Goal: Task Accomplishment & Management: Complete application form

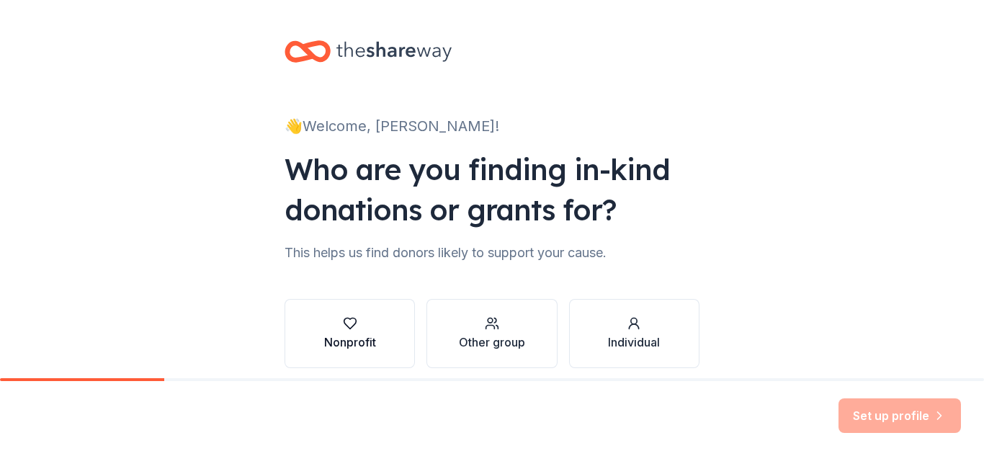
click at [357, 307] on button "Nonprofit" at bounding box center [349, 333] width 130 height 69
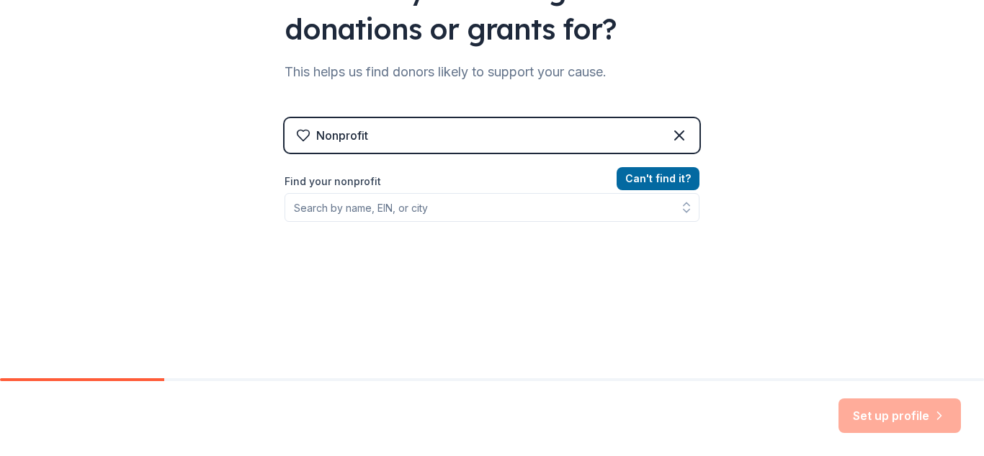
scroll to position [181, 0]
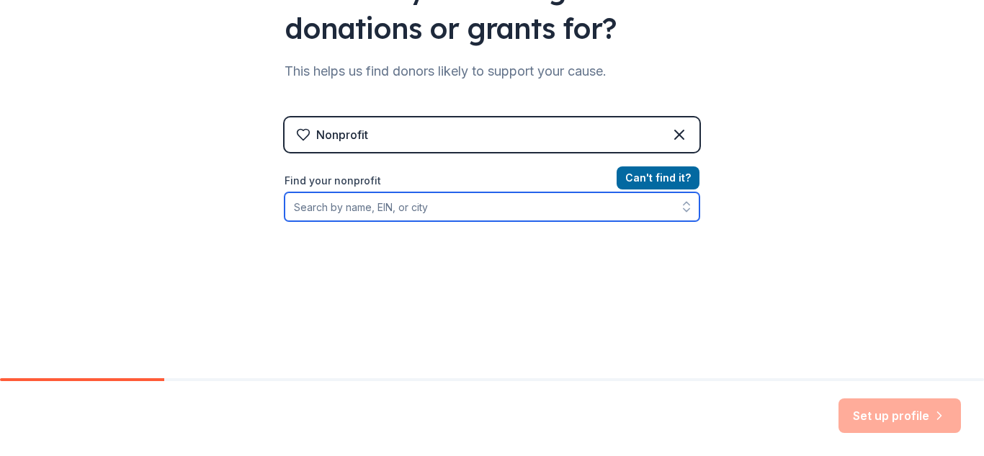
click at [490, 212] on input "Find your nonprofit" at bounding box center [491, 206] width 415 height 29
type input "O"
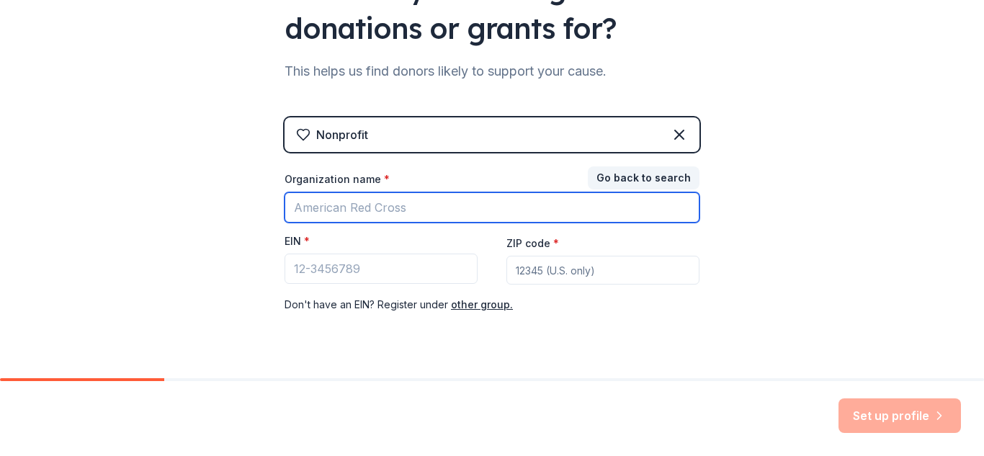
click at [490, 212] on input "Organization name *" at bounding box center [491, 207] width 415 height 30
click at [297, 200] on input "OK Women in Tech" at bounding box center [491, 207] width 415 height 30
type input "[US_STATE] Women in Tech"
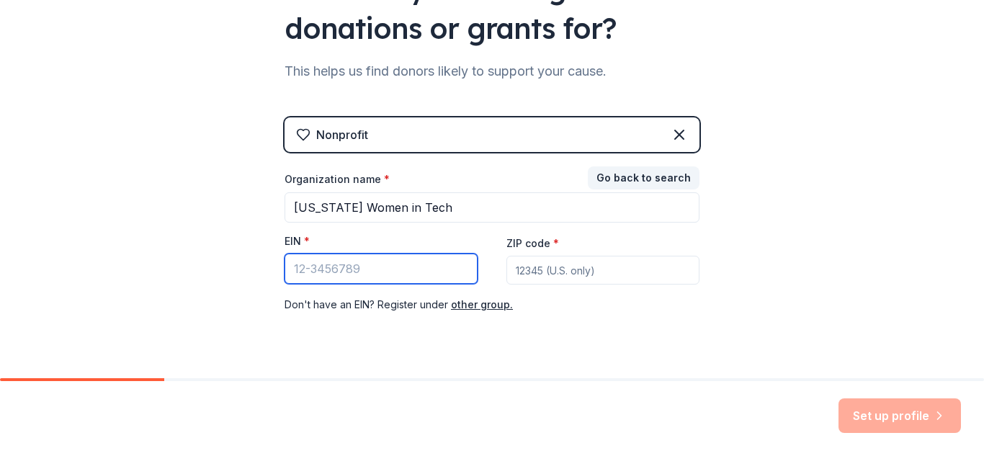
click at [313, 269] on input "EIN *" at bounding box center [380, 268] width 193 height 30
paste input "[US_EMPLOYER_IDENTIFICATION_NUMBER]"
type input "[US_EMPLOYER_IDENTIFICATION_NUMBER]"
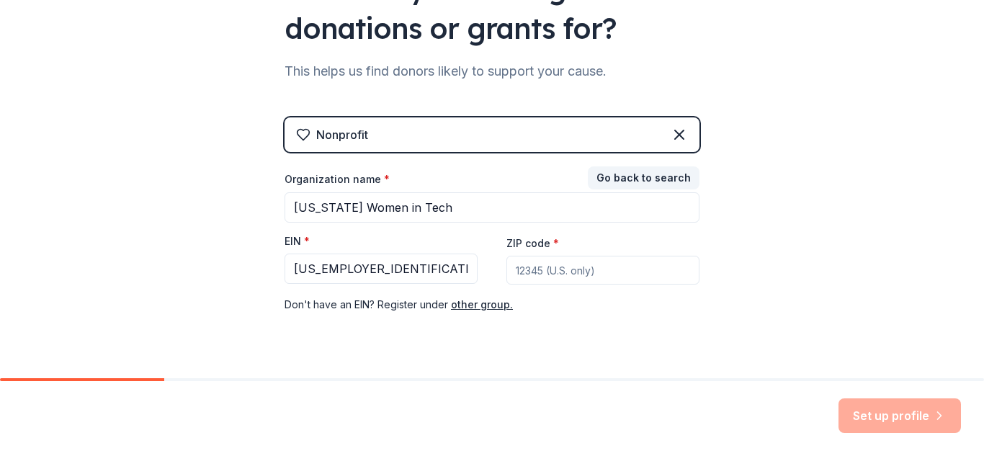
click at [634, 273] on input "ZIP code *" at bounding box center [602, 270] width 193 height 29
type input "74105"
click at [926, 238] on div "👋 Welcome, Bonita! Who are you finding in-kind donations or grants for? This he…" at bounding box center [492, 115] width 984 height 593
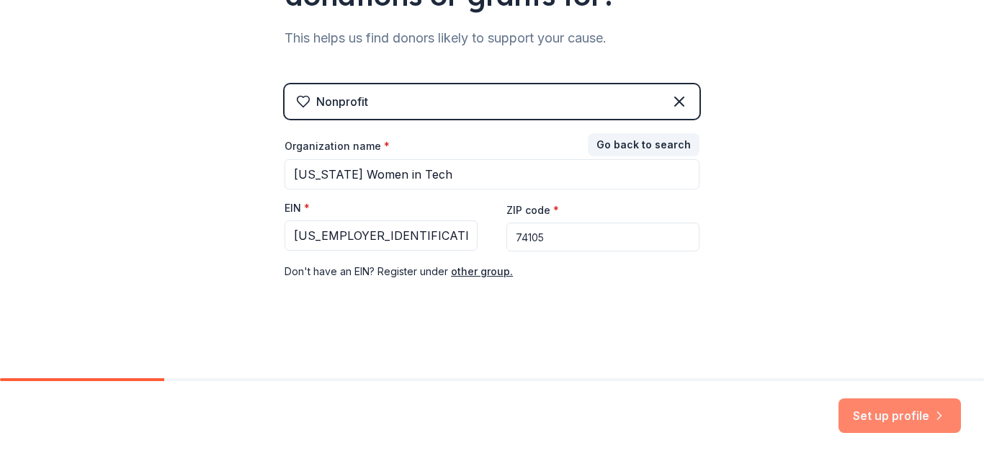
click at [914, 413] on button "Set up profile" at bounding box center [899, 415] width 122 height 35
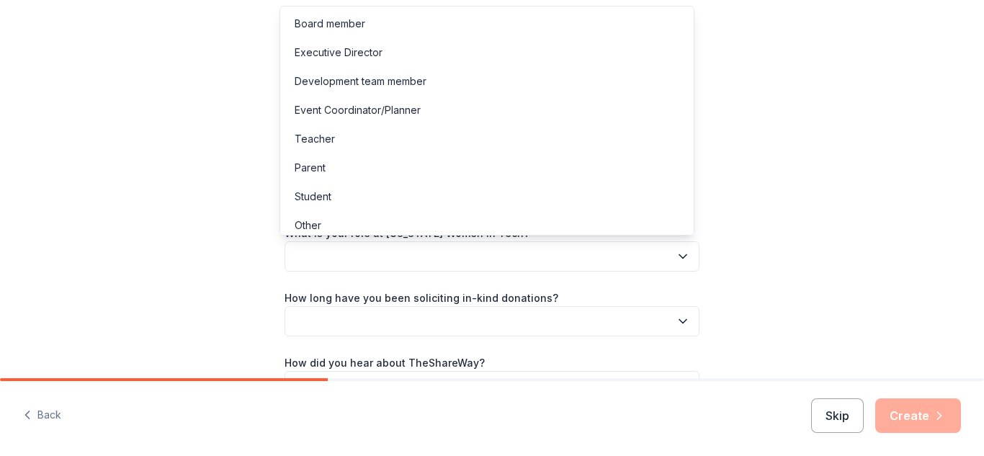
click at [639, 254] on button "button" at bounding box center [491, 256] width 415 height 30
click at [410, 114] on div "Event Coordinator/Planner" at bounding box center [357, 110] width 126 height 17
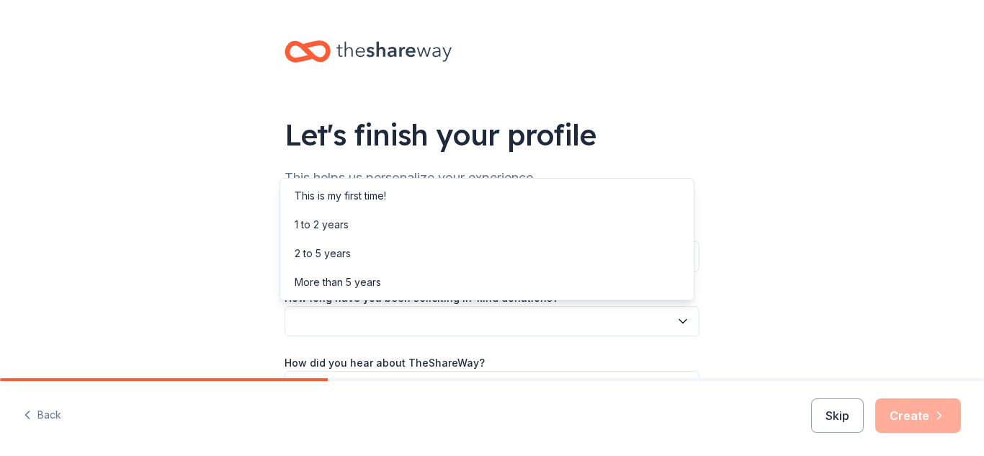
click at [430, 320] on button "button" at bounding box center [491, 321] width 415 height 30
click at [366, 225] on div "1 to 2 years" at bounding box center [487, 224] width 408 height 29
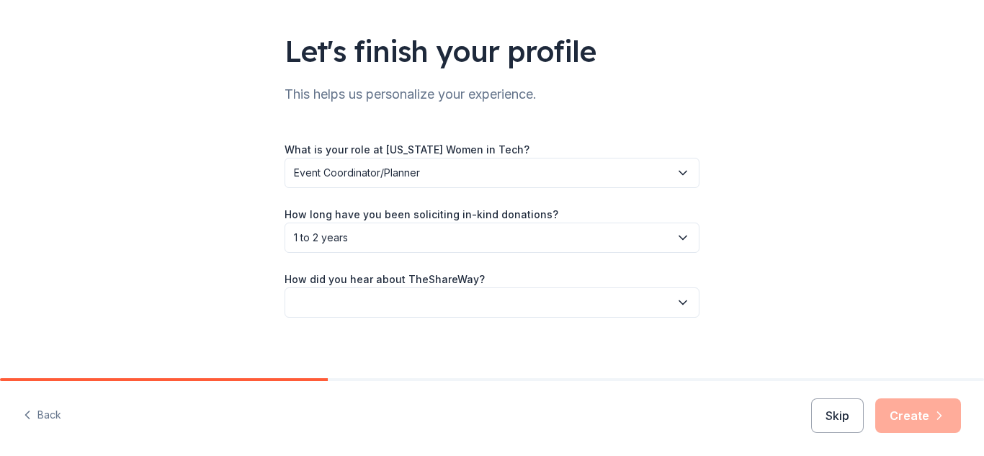
scroll to position [86, 0]
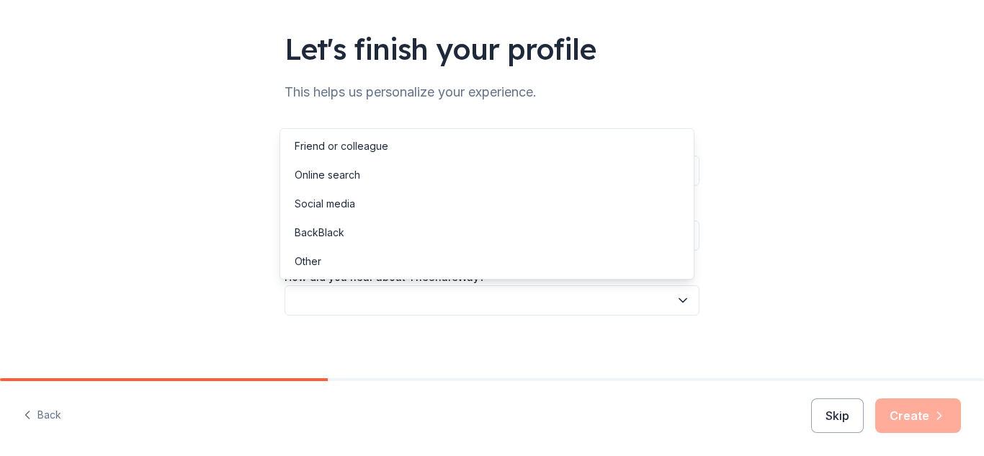
click at [377, 311] on button "button" at bounding box center [491, 300] width 415 height 30
click at [341, 177] on div "Online search" at bounding box center [327, 174] width 66 height 17
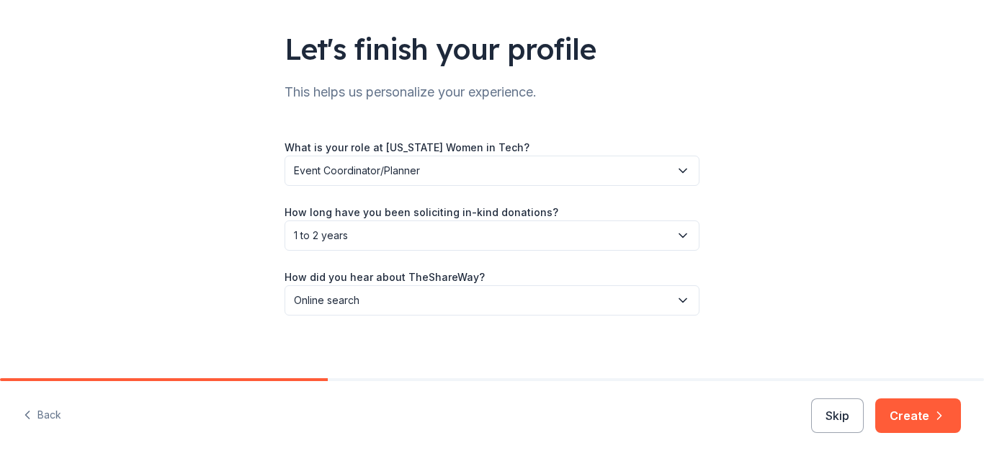
scroll to position [92, 0]
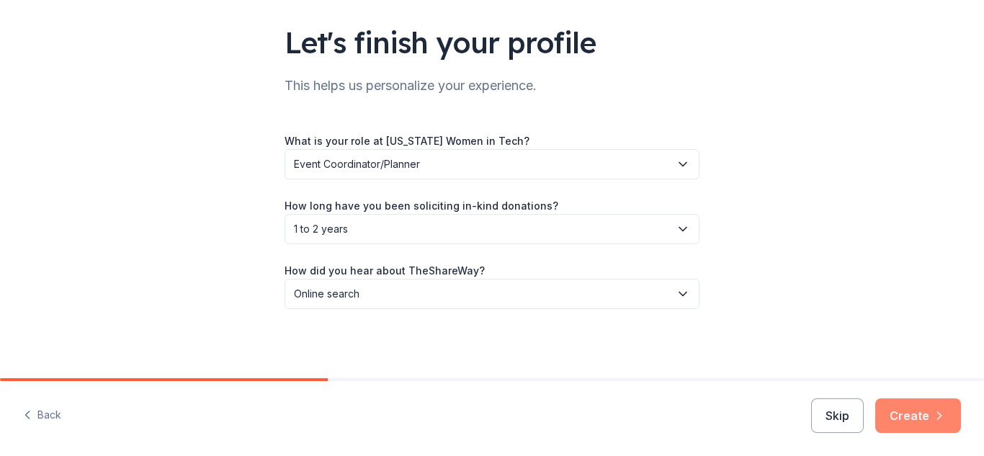
click at [922, 420] on button "Create" at bounding box center [918, 415] width 86 height 35
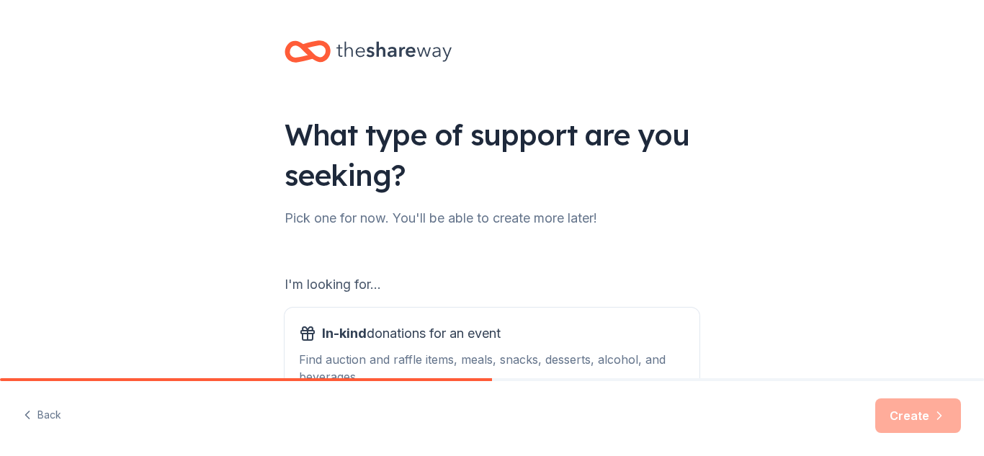
scroll to position [203, 0]
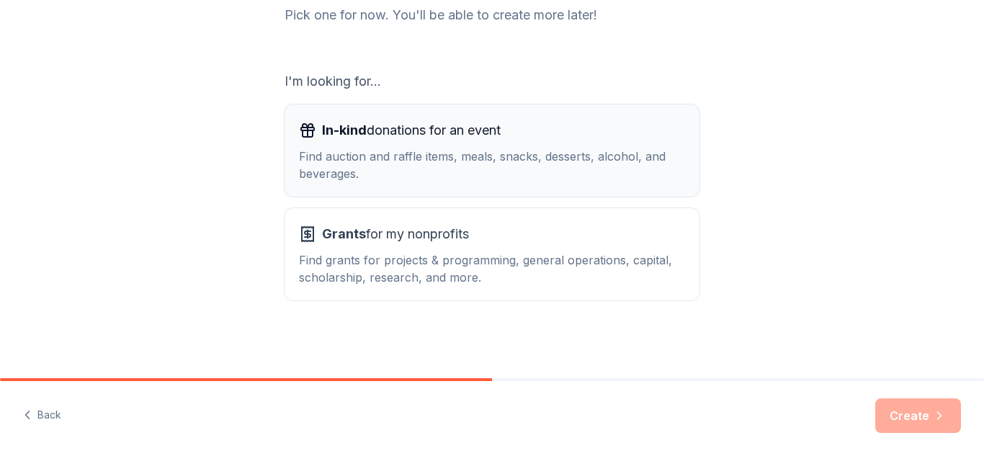
click at [522, 124] on div "In-kind donations for an event" at bounding box center [492, 130] width 386 height 23
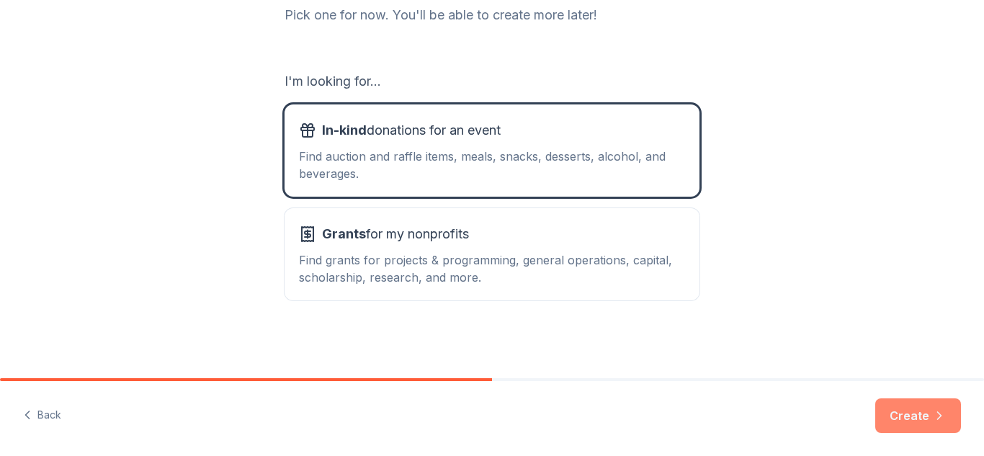
click at [918, 420] on button "Create" at bounding box center [918, 415] width 86 height 35
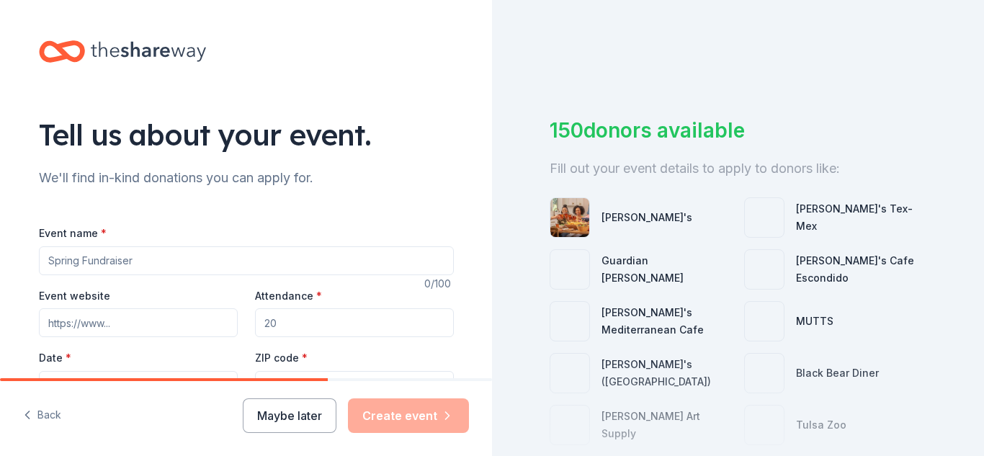
scroll to position [192, 0]
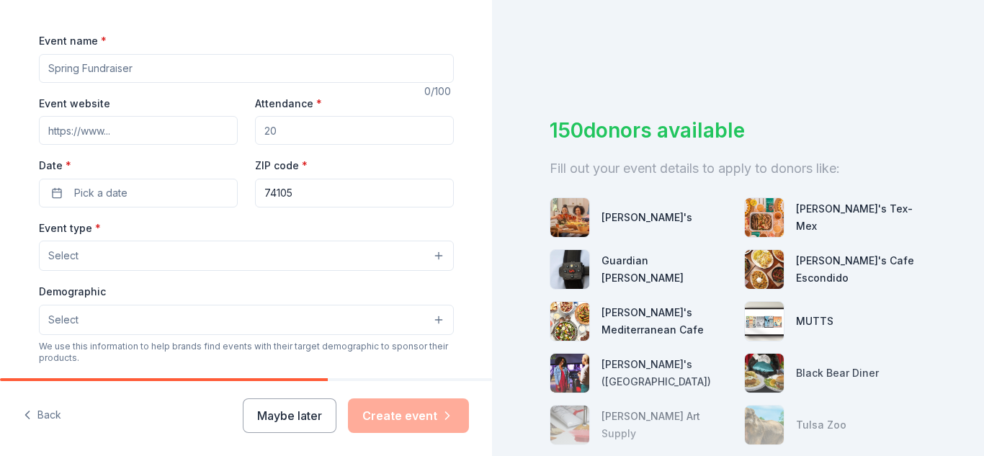
click at [177, 66] on input "Event name *" at bounding box center [246, 68] width 415 height 29
type input "OKWIT Gala: The Sky's the Limit"
type input "okwit.org/gala"
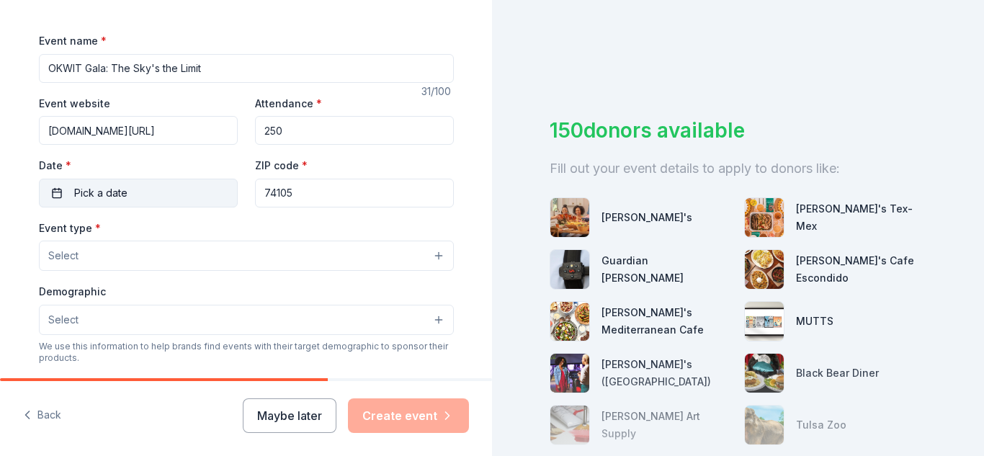
type input "250"
click at [124, 192] on button "Pick a date" at bounding box center [138, 193] width 199 height 29
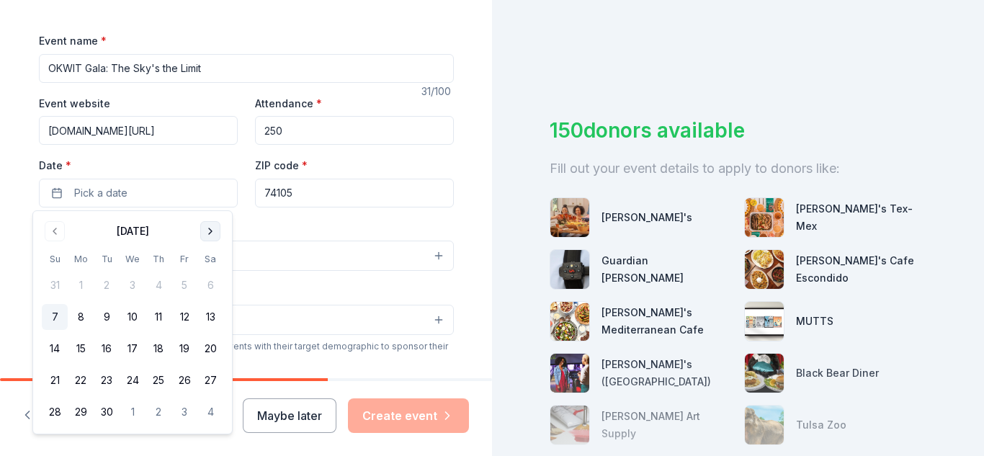
click at [217, 234] on button "Go to next month" at bounding box center [210, 231] width 20 height 20
click at [207, 318] on button "8" at bounding box center [210, 317] width 26 height 26
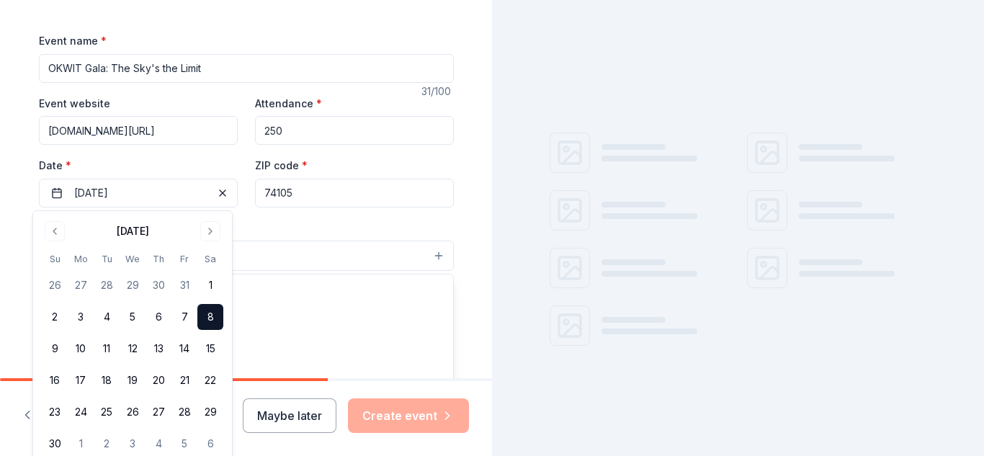
click at [305, 257] on button "Select" at bounding box center [246, 255] width 415 height 30
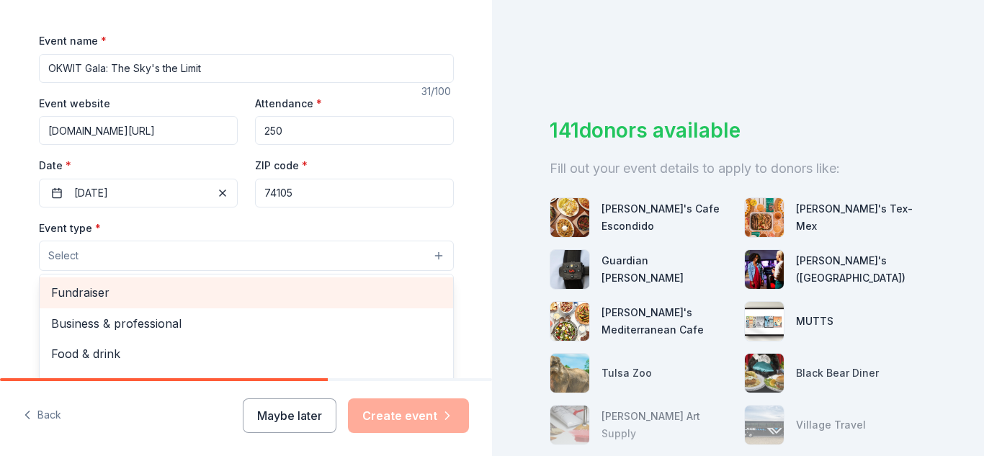
click at [281, 300] on span "Fundraiser" at bounding box center [246, 292] width 390 height 19
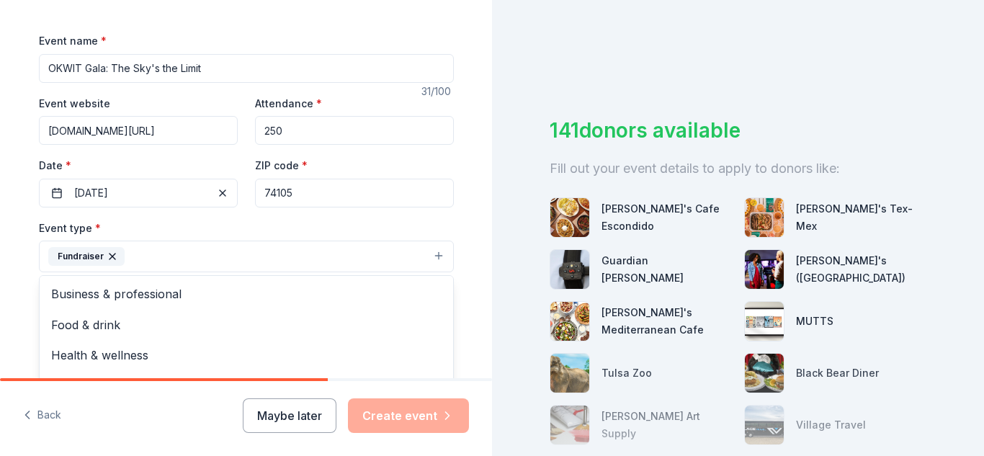
click at [467, 196] on div "Tell us about your event. We'll find in-kind donations you can apply for. Event…" at bounding box center [246, 288] width 461 height 960
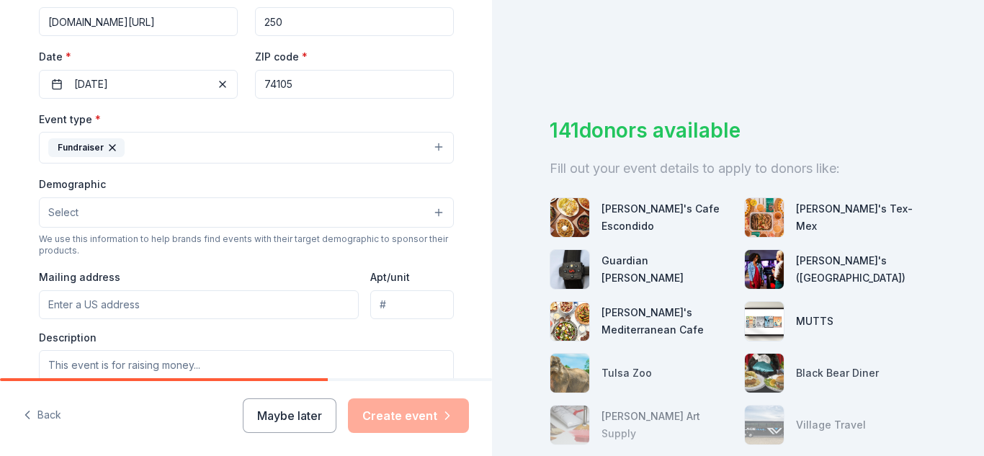
scroll to position [302, 0]
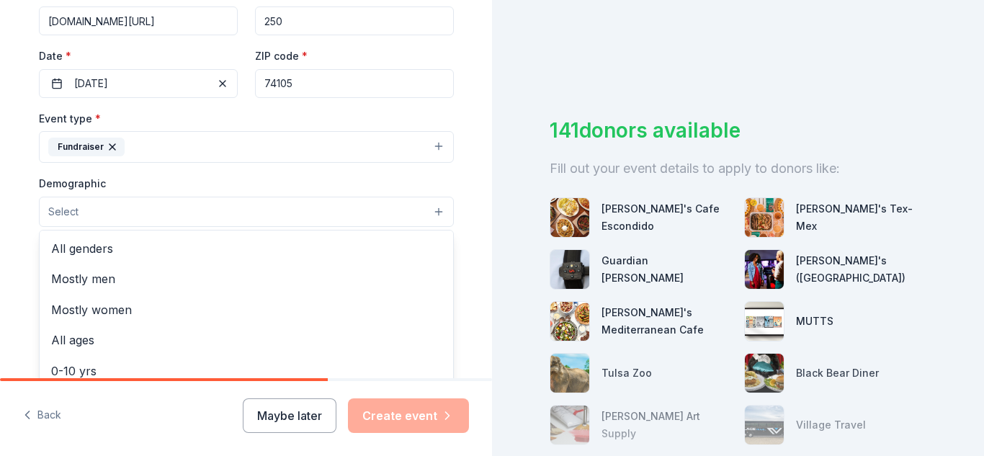
click at [297, 205] on button "Select" at bounding box center [246, 212] width 415 height 30
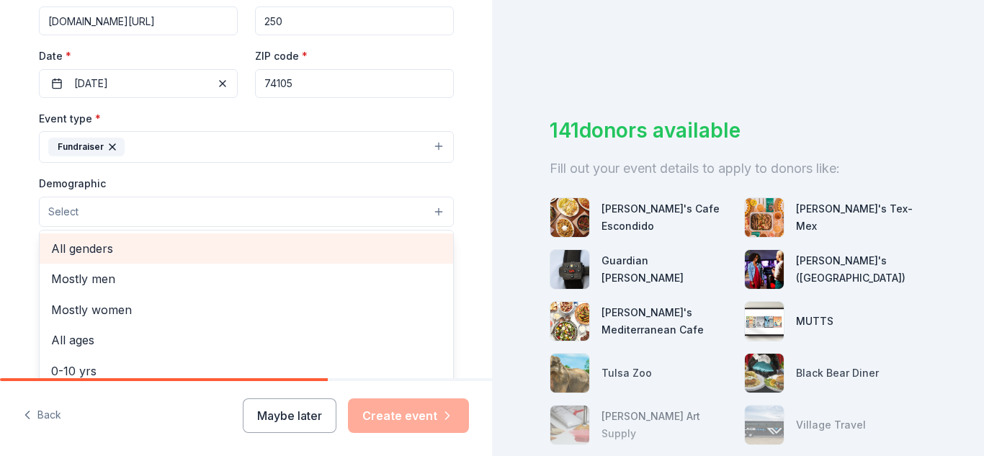
click at [271, 248] on span "All genders" at bounding box center [246, 248] width 390 height 19
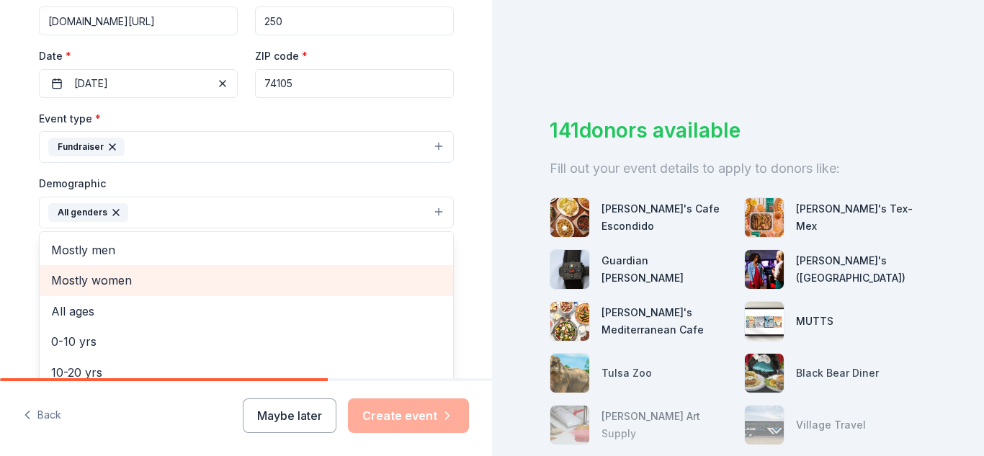
click at [203, 282] on span "Mostly women" at bounding box center [246, 280] width 390 height 19
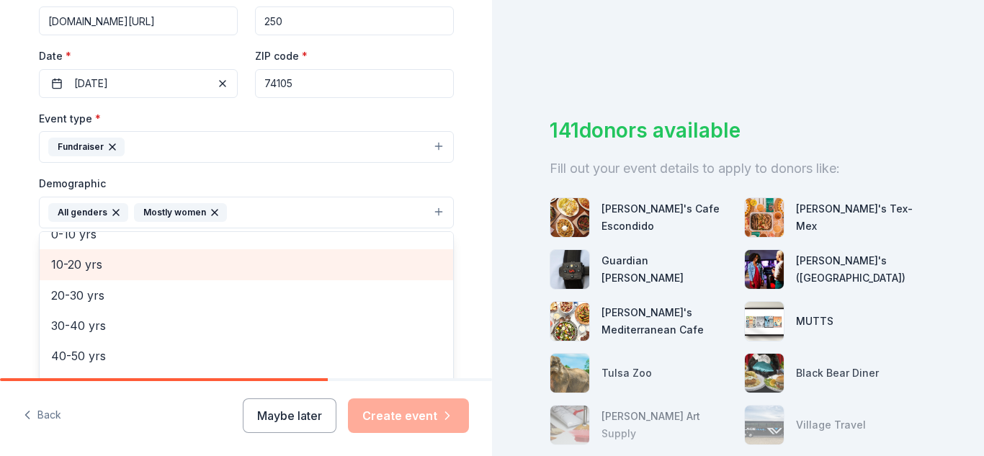
scroll to position [78, 0]
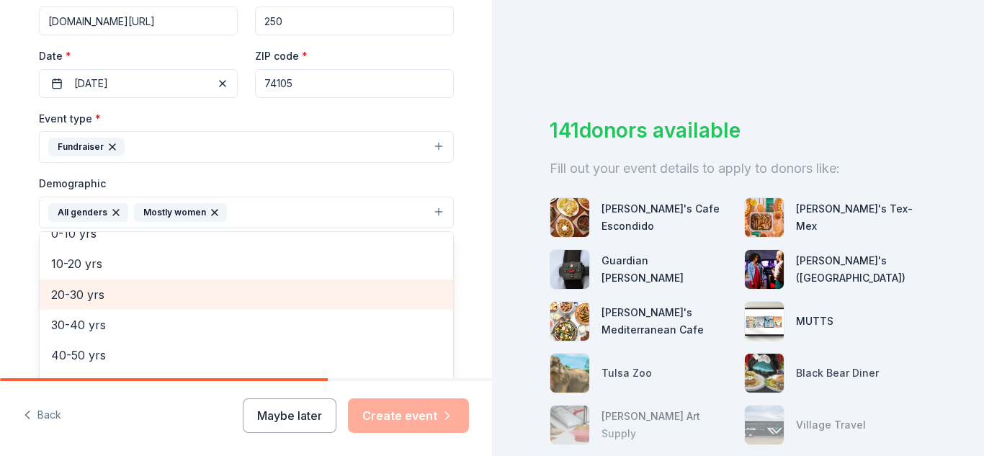
click at [161, 297] on span "20-30 yrs" at bounding box center [246, 294] width 390 height 19
click at [153, 301] on span "30-40 yrs" at bounding box center [246, 294] width 390 height 19
click at [147, 296] on span "40-50 yrs" at bounding box center [246, 294] width 390 height 19
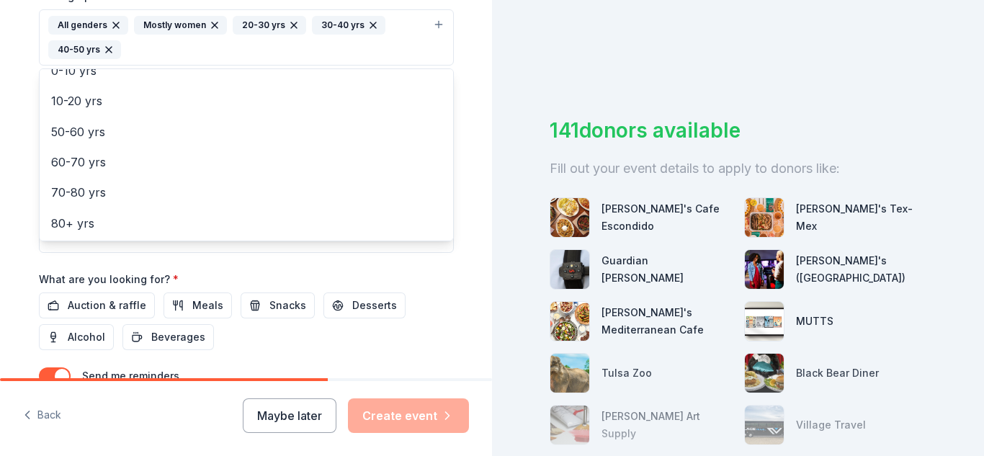
scroll to position [490, 0]
drag, startPoint x: 367, startPoint y: 232, endPoint x: 330, endPoint y: 266, distance: 51.0
click at [330, 266] on div "Event name * OKWIT Gala: The Sky's the Limit 31 /100 Event website okwit.org/ga…" at bounding box center [246, 80] width 415 height 693
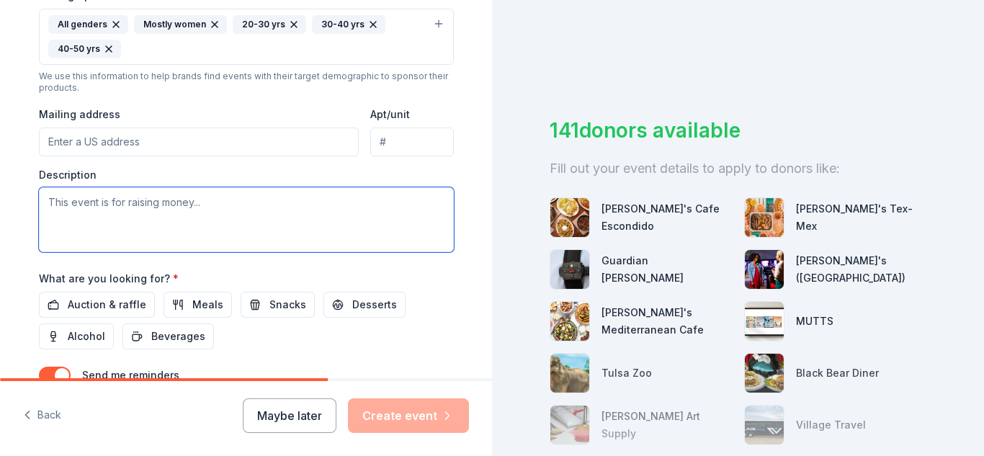
click at [250, 228] on textarea at bounding box center [246, 219] width 415 height 65
paste textarea "9th annual OKWIT Gala, The Sky’s the Limit on [DATE]. The evening will celebrat…"
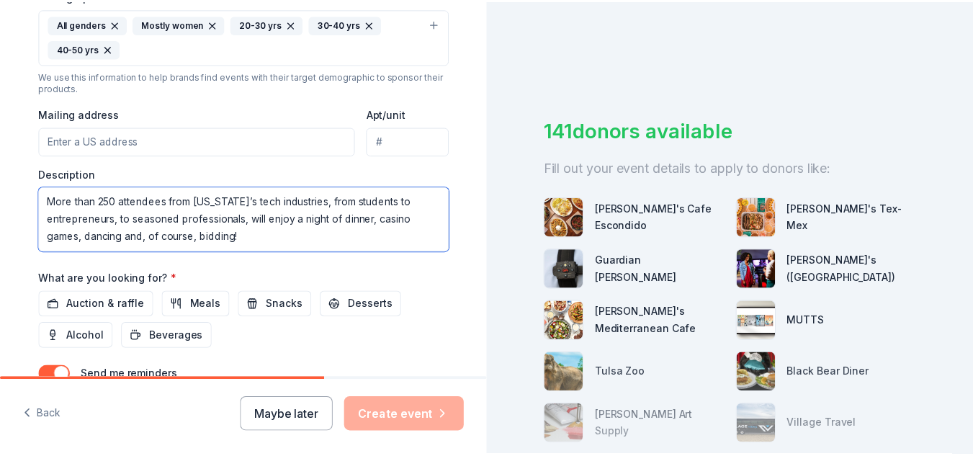
scroll to position [608, 0]
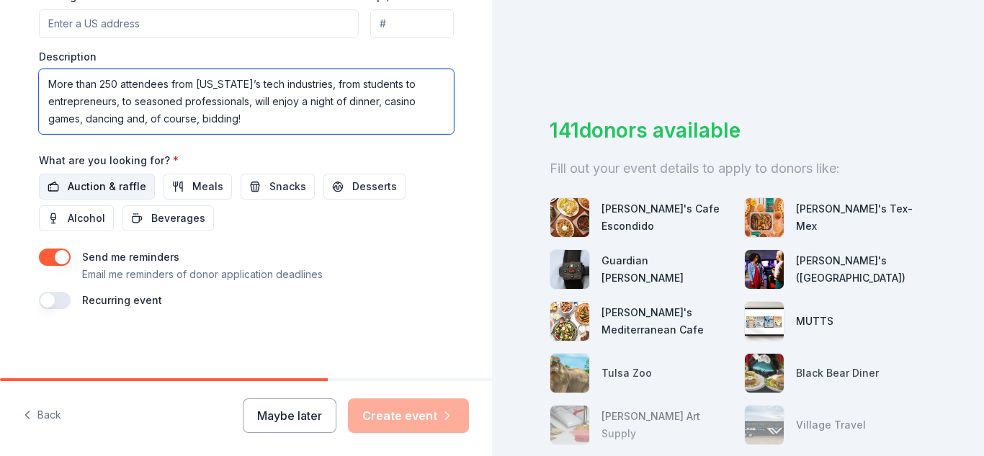
type textarea "9th annual OKWIT Gala, The Sky’s the Limit on [DATE]. The evening will celebrat…"
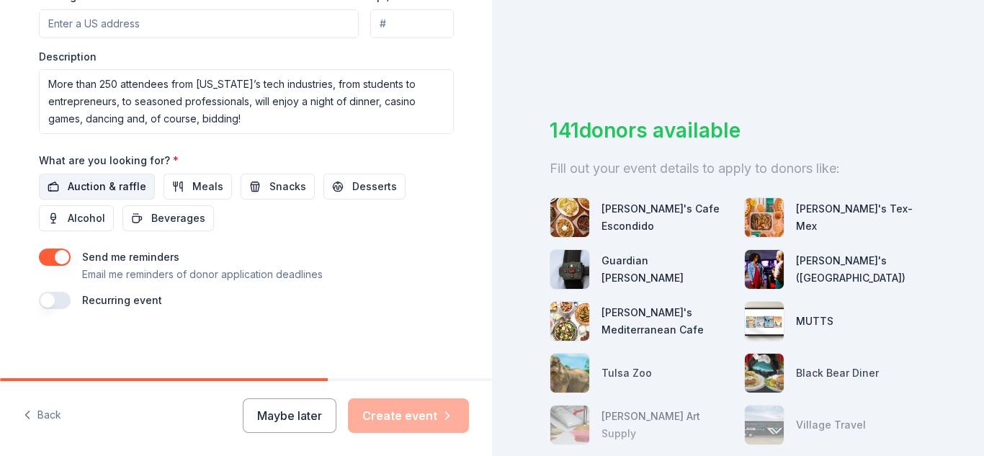
click at [96, 176] on button "Auction & raffle" at bounding box center [97, 187] width 116 height 26
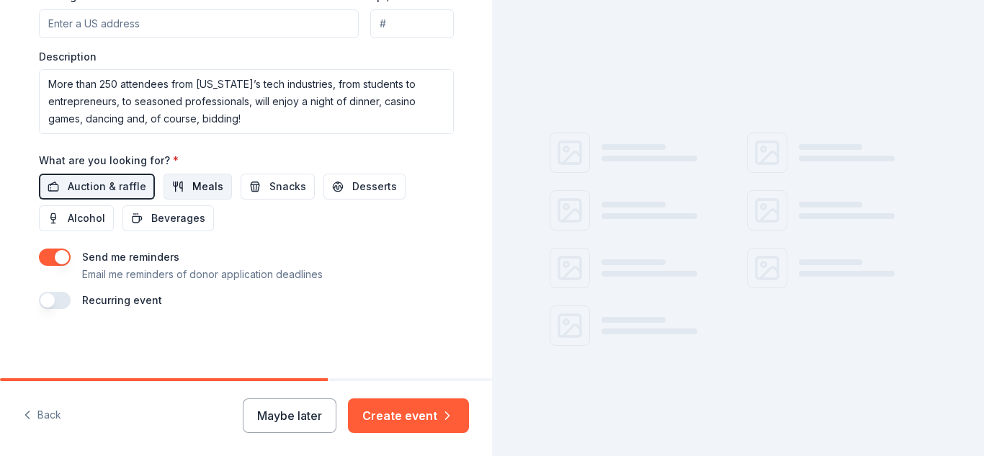
click at [195, 185] on span "Meals" at bounding box center [207, 186] width 31 height 17
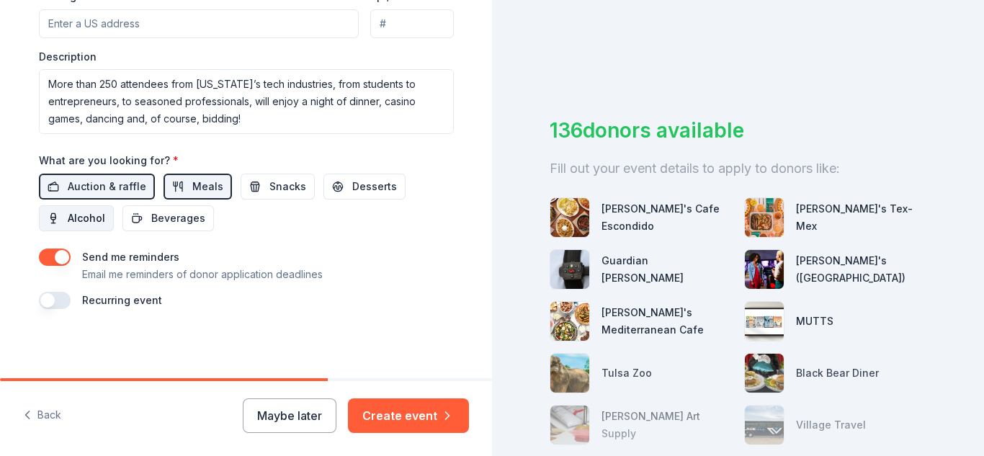
click at [68, 215] on span "Alcohol" at bounding box center [86, 218] width 37 height 17
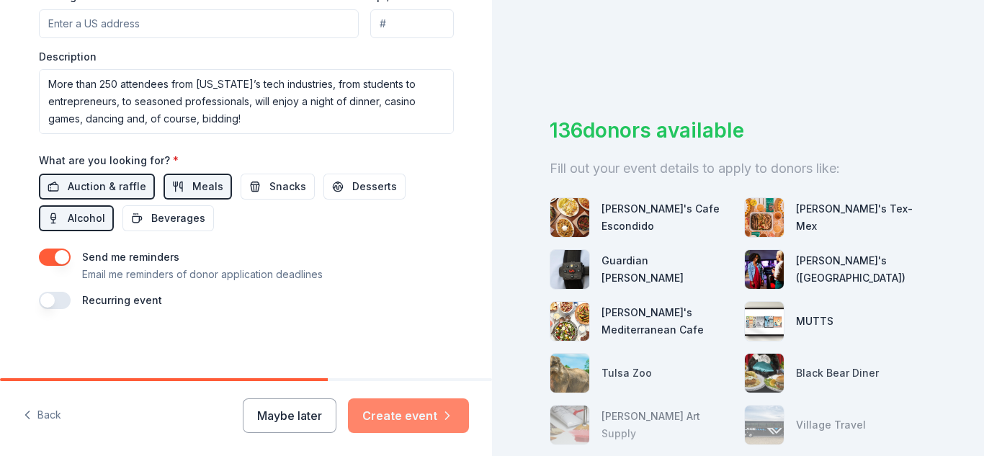
click at [427, 413] on button "Create event" at bounding box center [408, 415] width 121 height 35
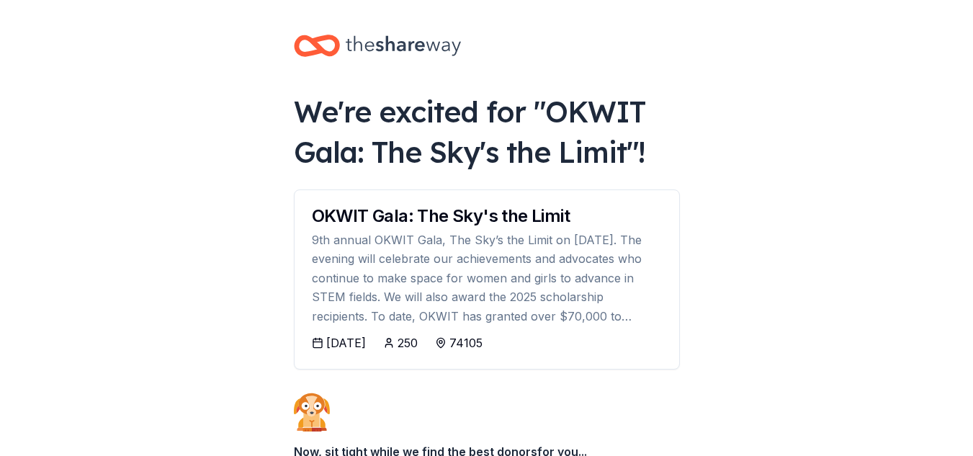
scroll to position [171, 0]
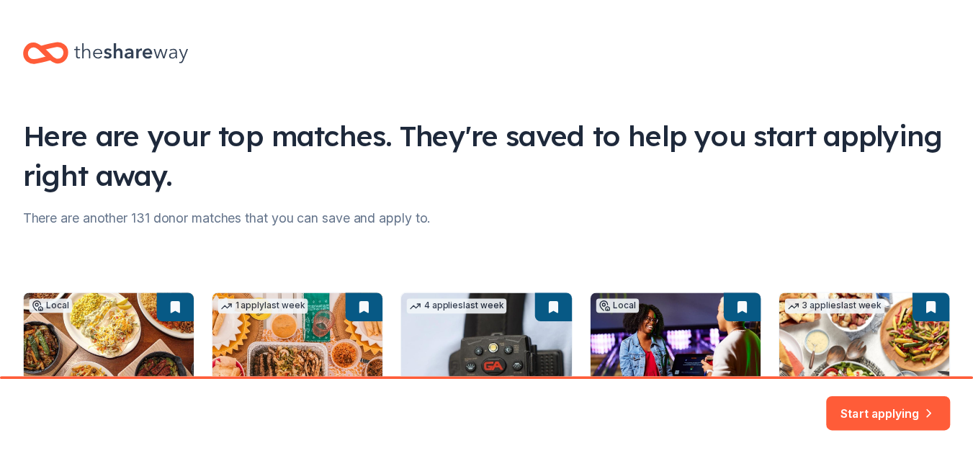
scroll to position [213, 0]
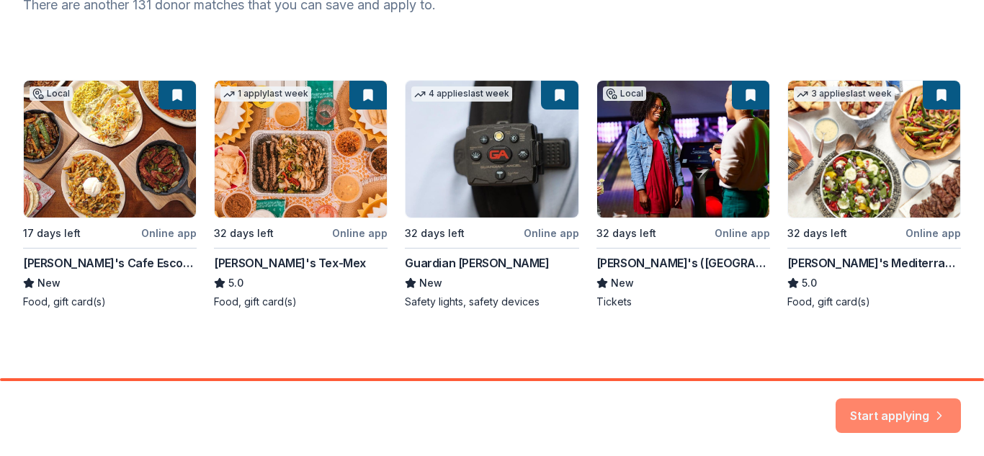
click at [919, 410] on button "Start applying" at bounding box center [897, 407] width 125 height 35
click at [909, 342] on div "Here are your top matches. They're saved to help you start applying right away.…" at bounding box center [492, 82] width 984 height 591
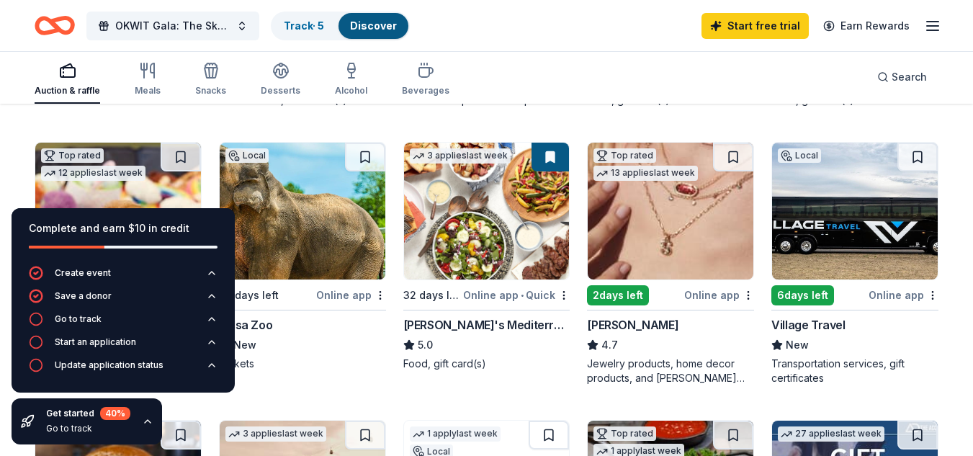
scroll to position [387, 0]
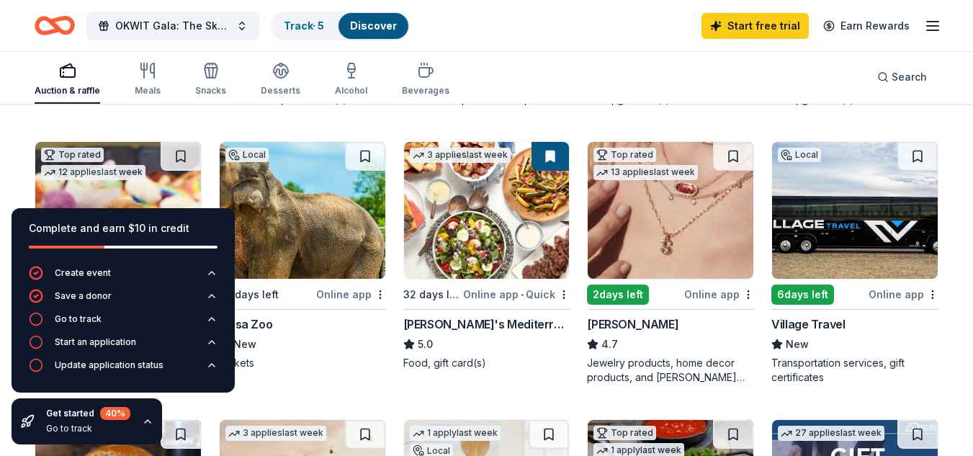
click at [819, 294] on div "6 days left" at bounding box center [802, 294] width 63 height 20
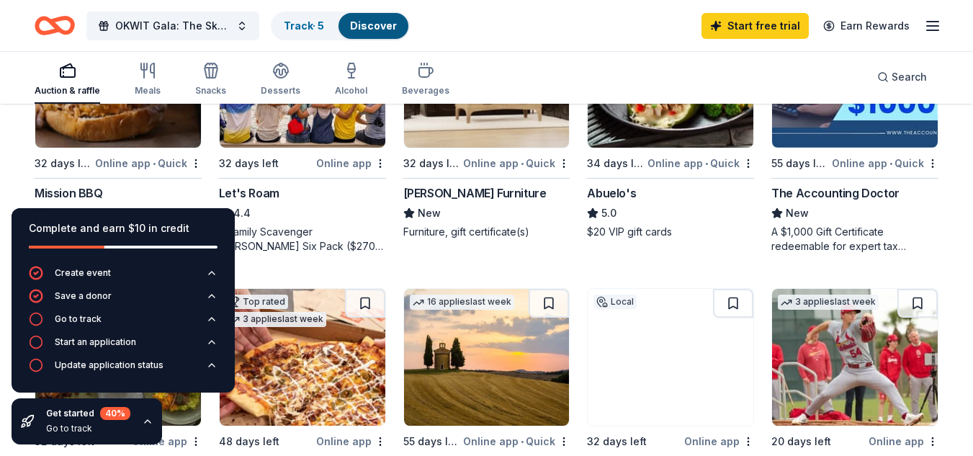
scroll to position [796, 0]
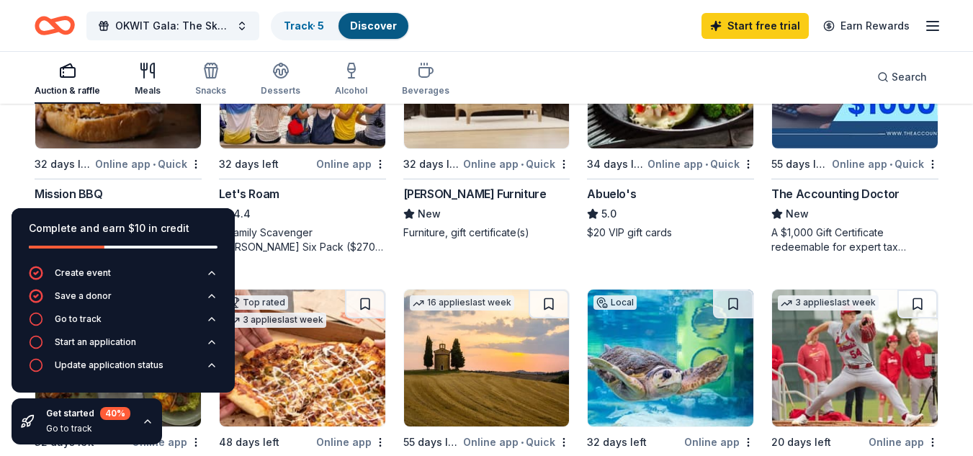
click at [145, 71] on icon "button" at bounding box center [147, 70] width 17 height 17
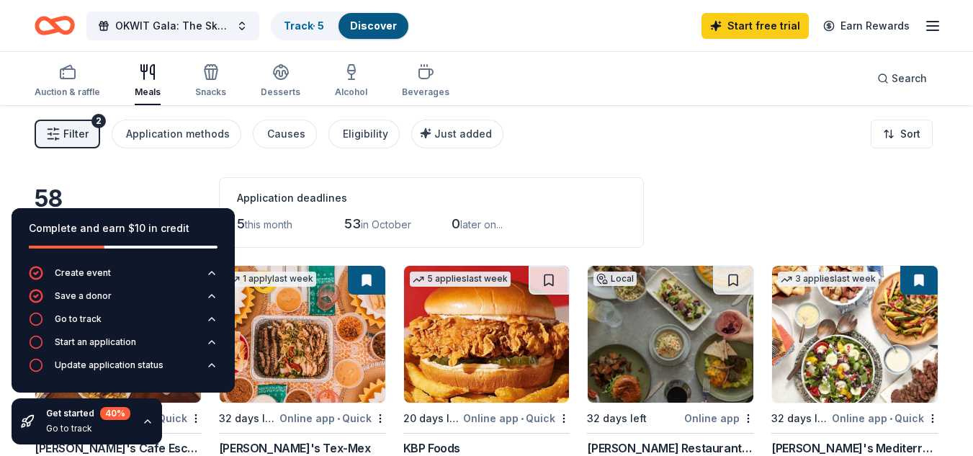
click at [145, 417] on icon "button" at bounding box center [148, 421] width 12 height 12
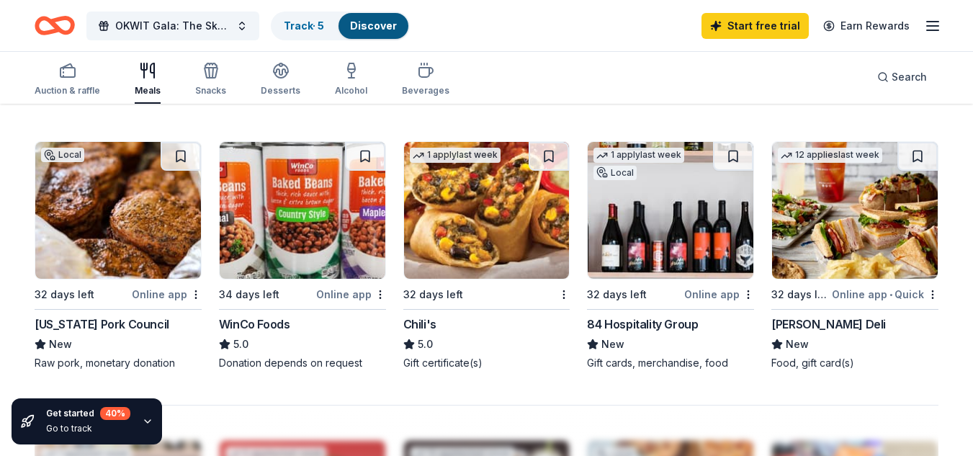
scroll to position [957, 0]
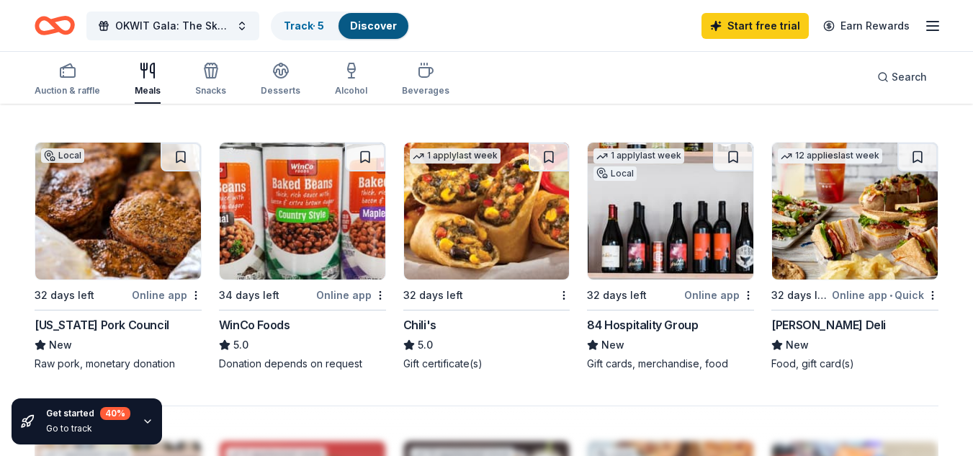
click at [676, 237] on img at bounding box center [671, 211] width 166 height 137
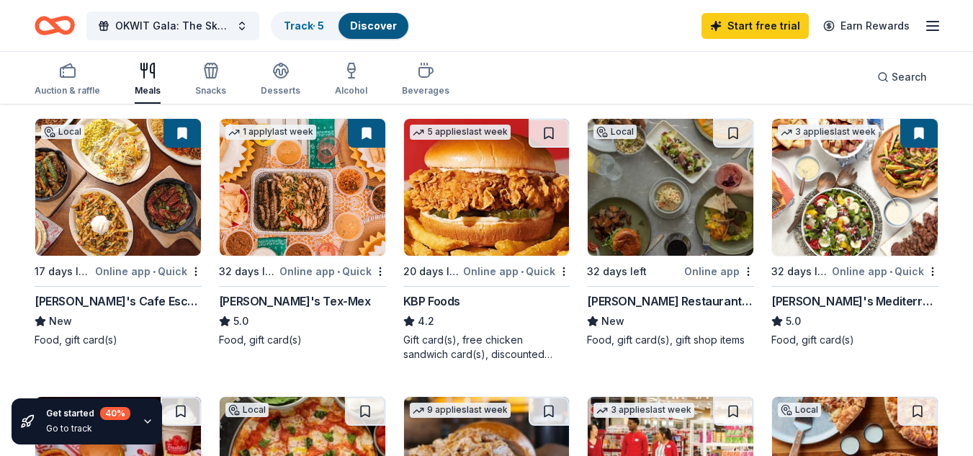
scroll to position [148, 0]
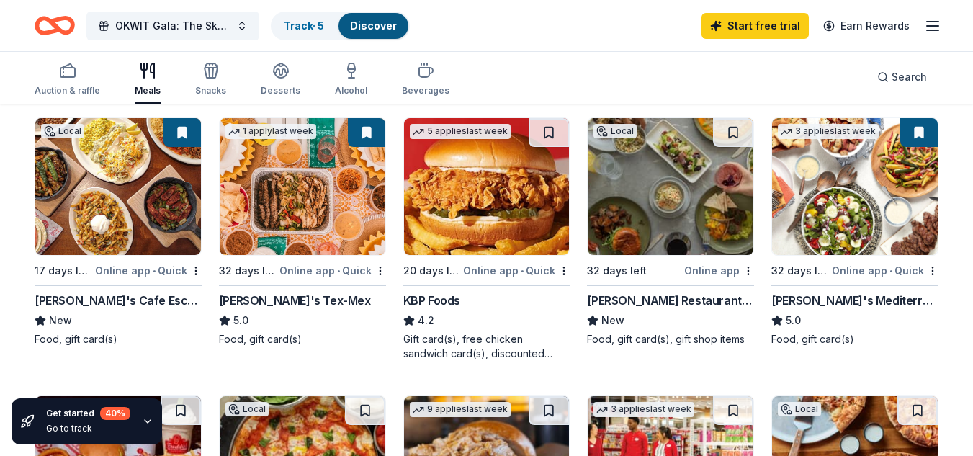
click at [107, 208] on img at bounding box center [118, 186] width 166 height 137
click at [71, 68] on rect "button" at bounding box center [67, 72] width 14 height 9
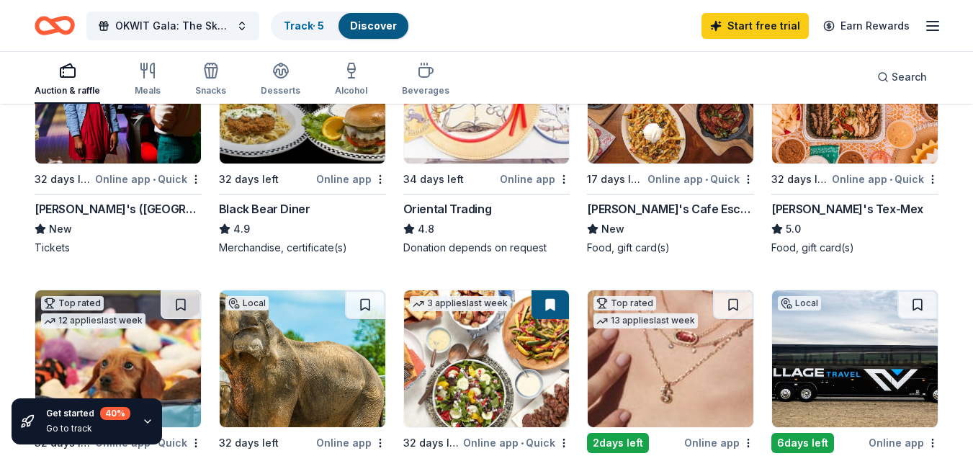
scroll to position [240, 0]
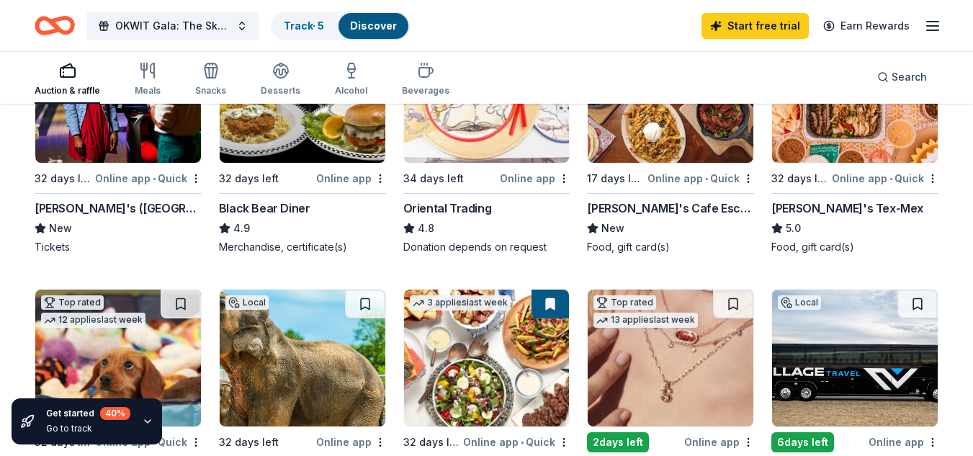
click at [433, 299] on div "3 applies last week" at bounding box center [460, 302] width 101 height 15
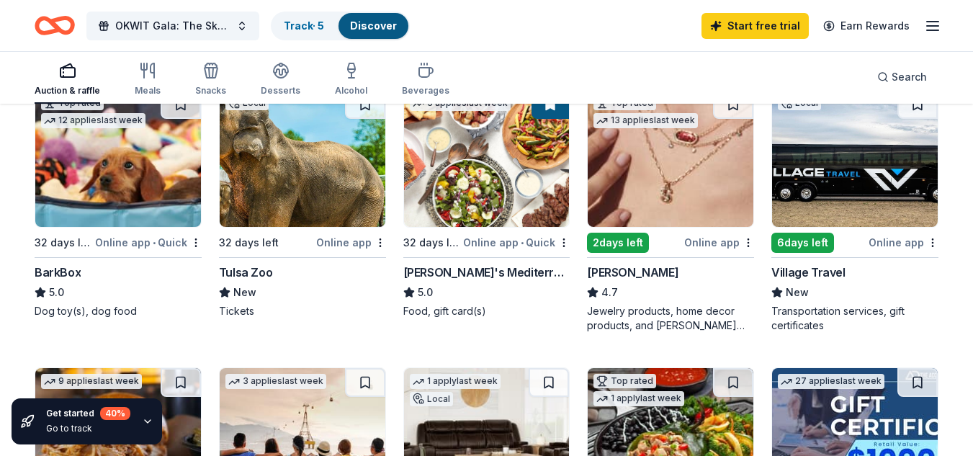
scroll to position [441, 0]
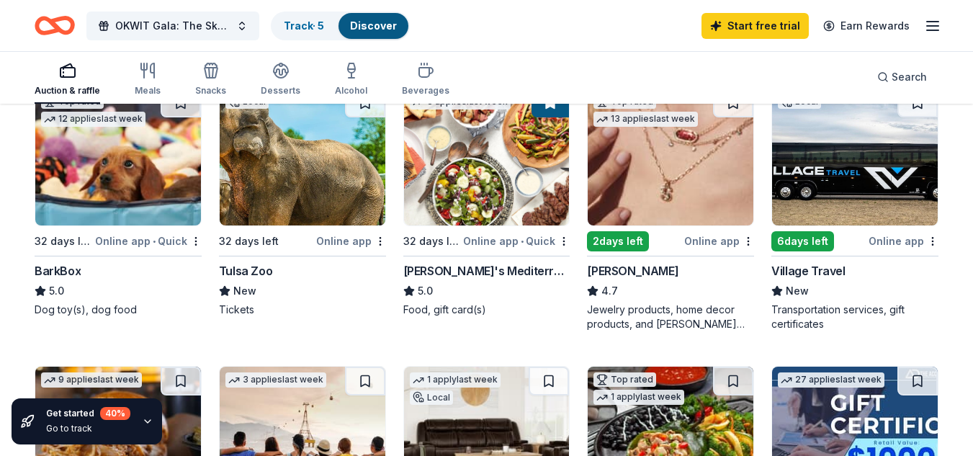
click at [331, 199] on img at bounding box center [303, 157] width 166 height 137
click at [85, 171] on img at bounding box center [118, 157] width 166 height 137
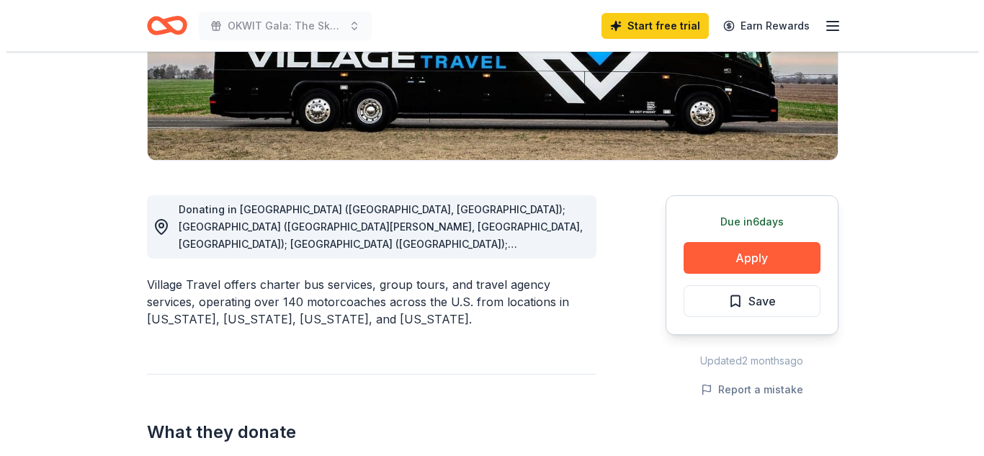
scroll to position [278, 0]
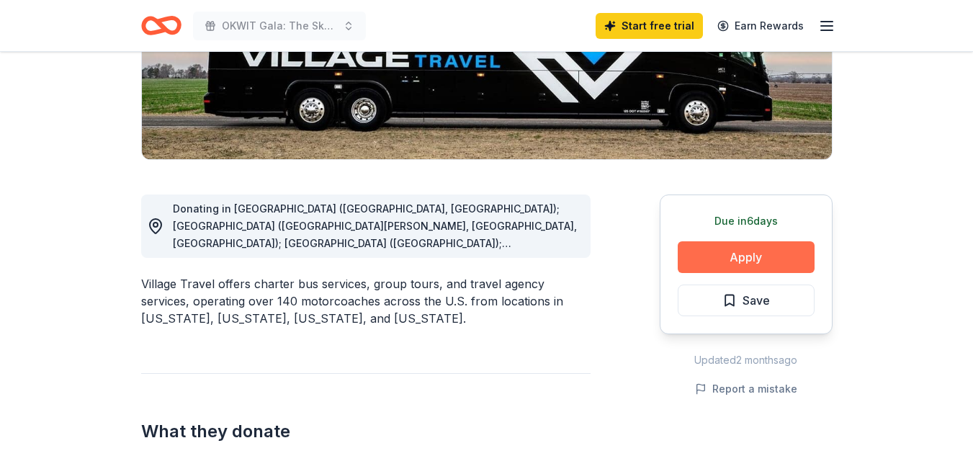
click at [757, 253] on button "Apply" at bounding box center [746, 257] width 137 height 32
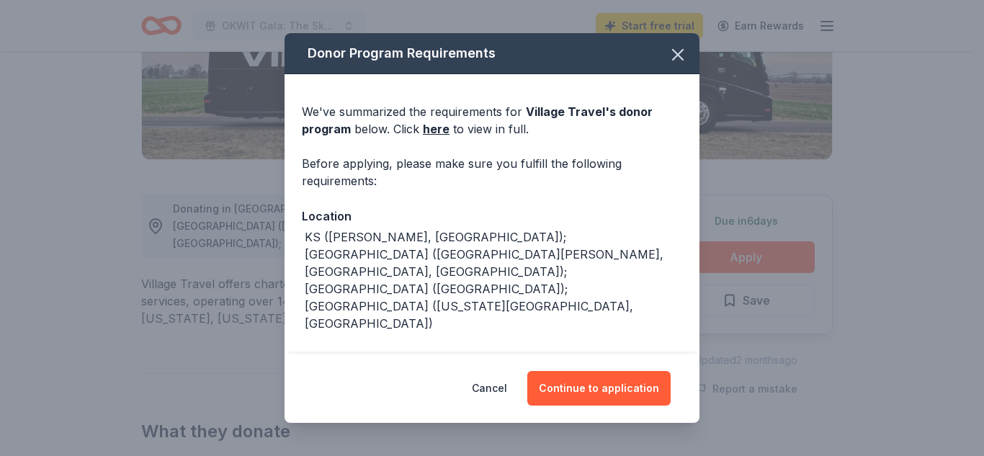
scroll to position [42, 0]
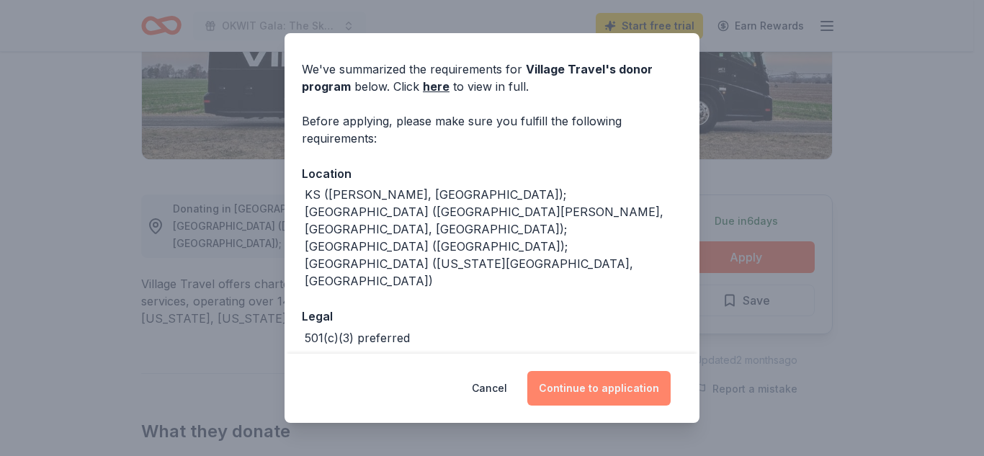
click at [583, 374] on button "Continue to application" at bounding box center [598, 388] width 143 height 35
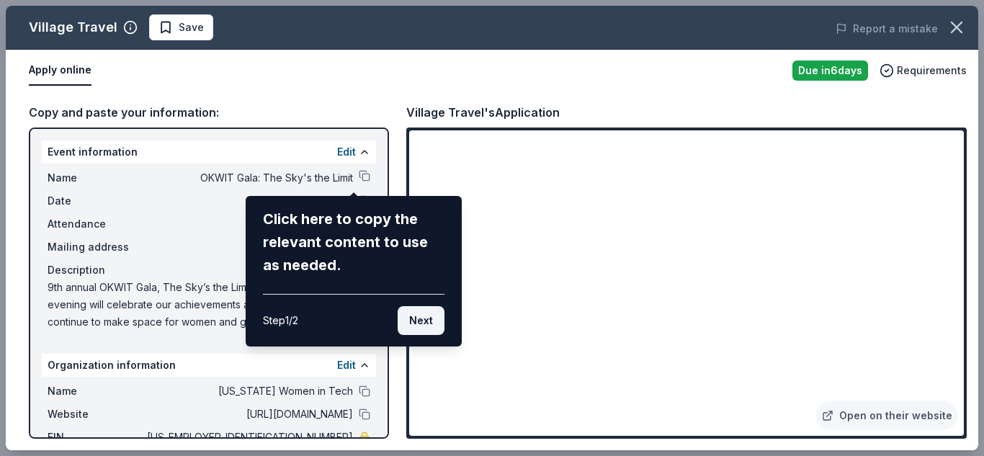
click at [431, 318] on button "Next" at bounding box center [420, 320] width 47 height 29
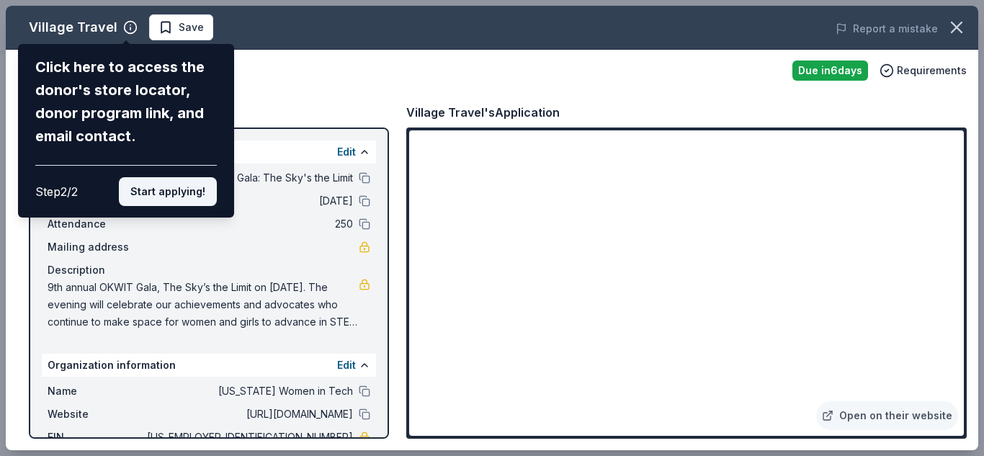
click at [188, 193] on button "Start applying!" at bounding box center [168, 191] width 98 height 29
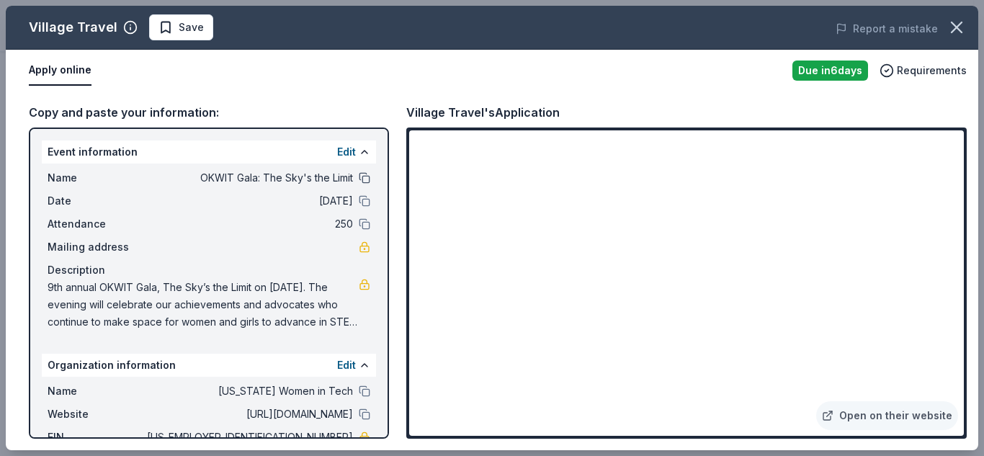
click at [359, 182] on button at bounding box center [365, 178] width 12 height 12
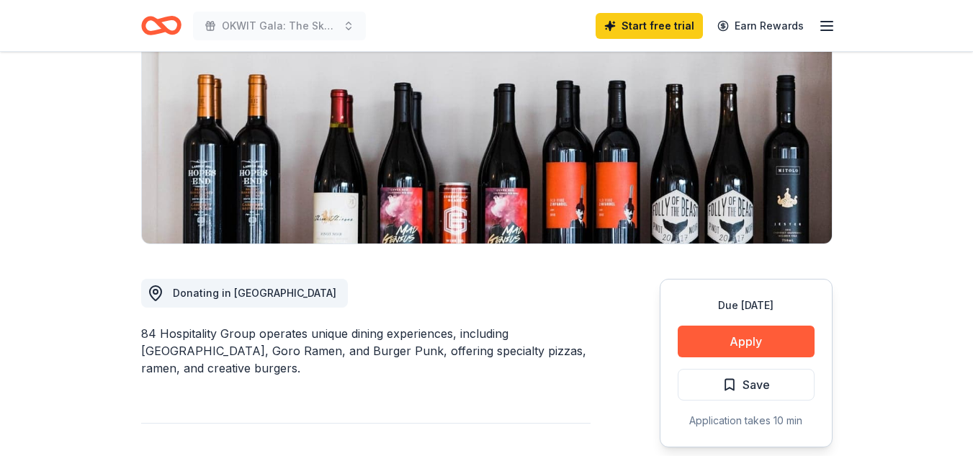
scroll to position [194, 0]
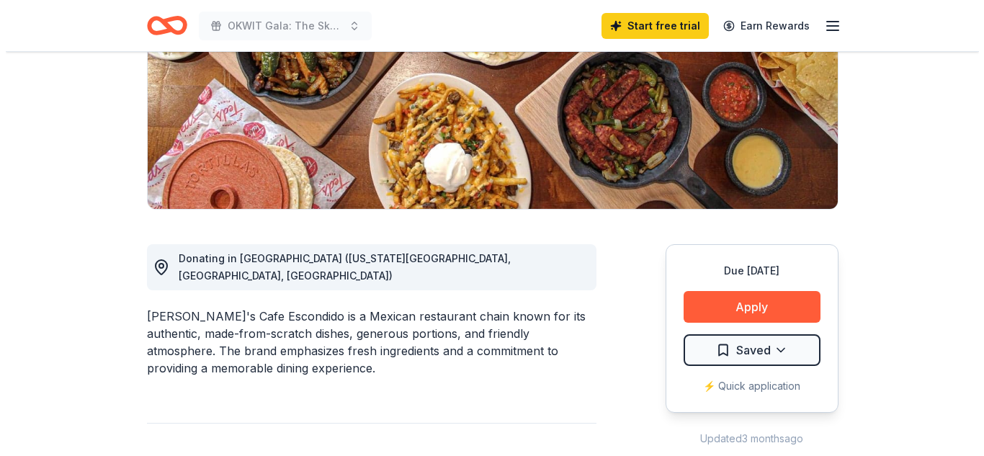
scroll to position [229, 0]
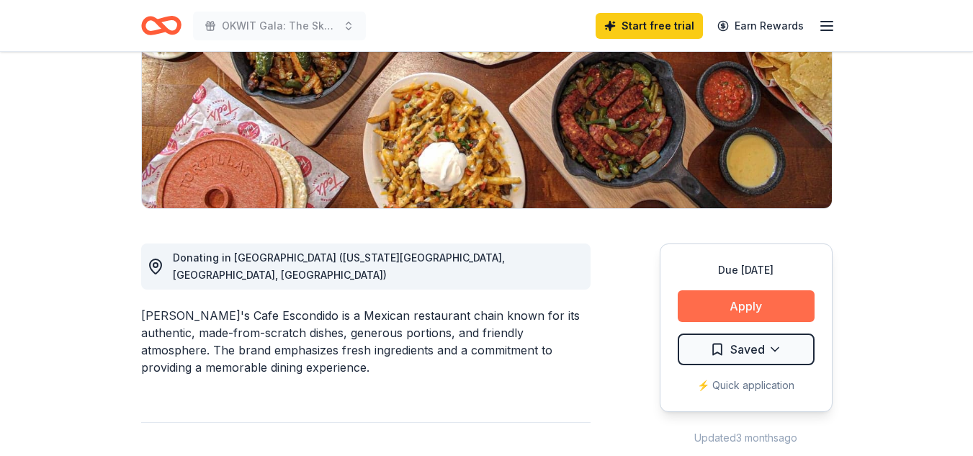
click at [760, 310] on button "Apply" at bounding box center [746, 306] width 137 height 32
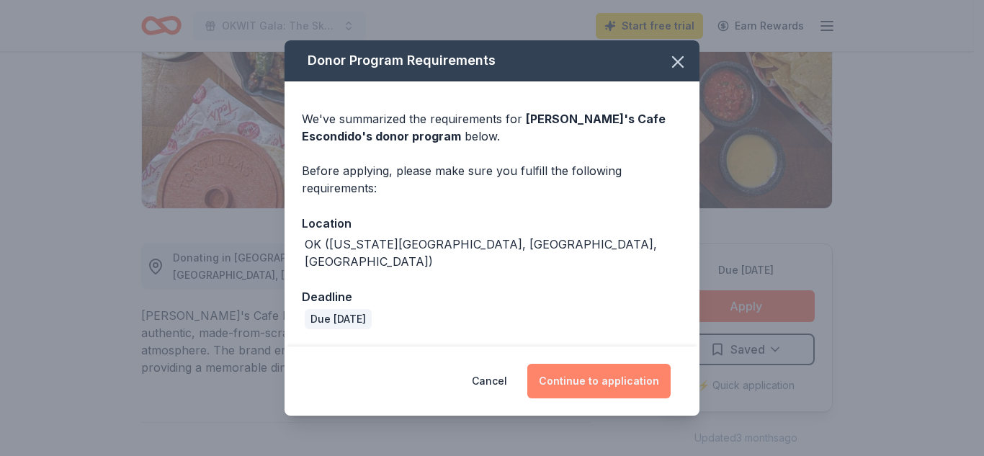
click at [609, 373] on button "Continue to application" at bounding box center [598, 381] width 143 height 35
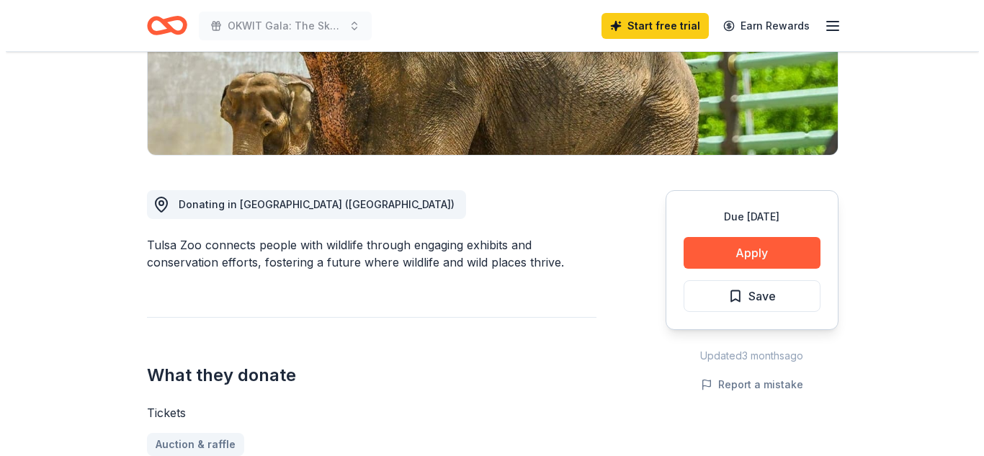
scroll to position [366, 0]
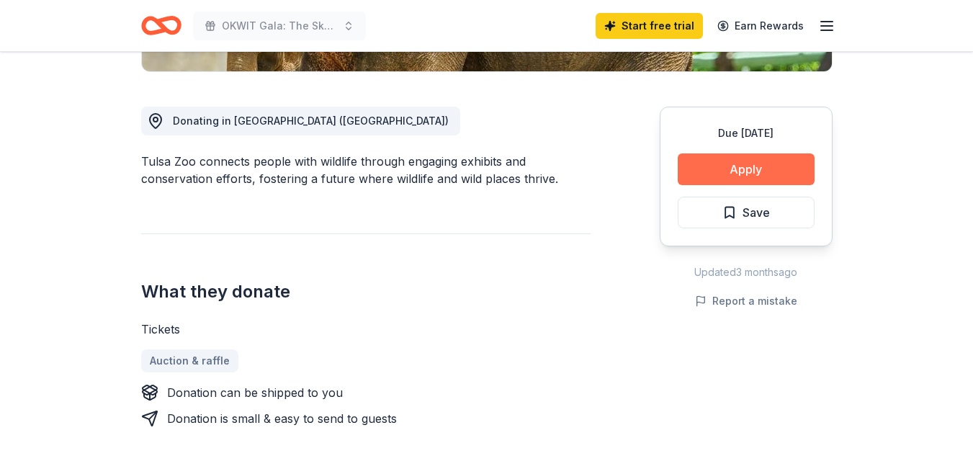
click at [717, 179] on button "Apply" at bounding box center [746, 169] width 137 height 32
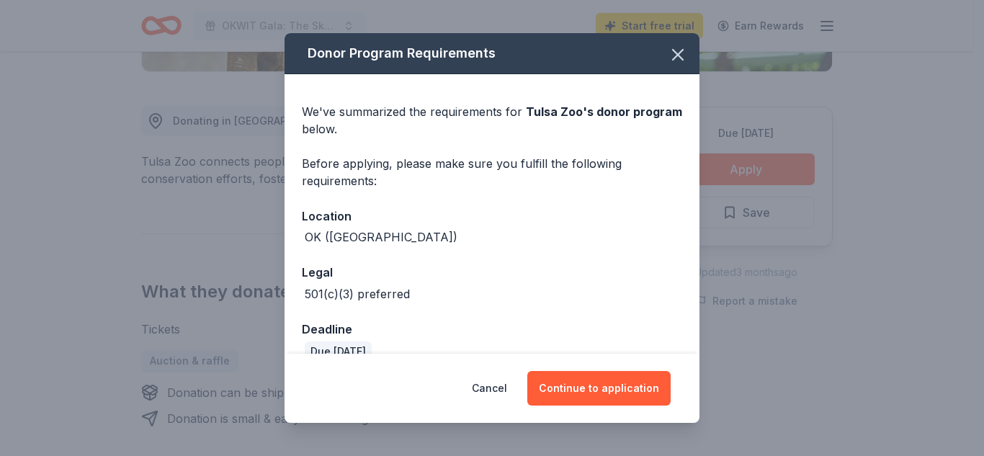
scroll to position [25, 0]
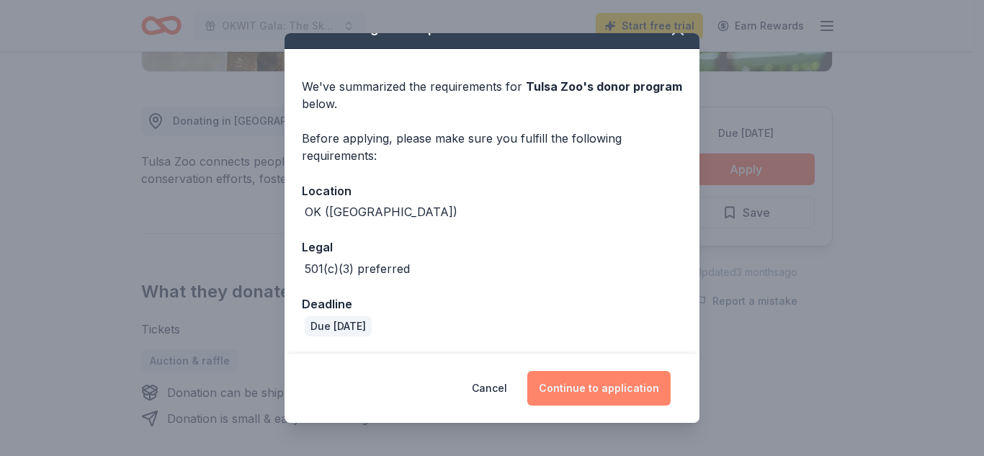
click at [586, 390] on button "Continue to application" at bounding box center [598, 388] width 143 height 35
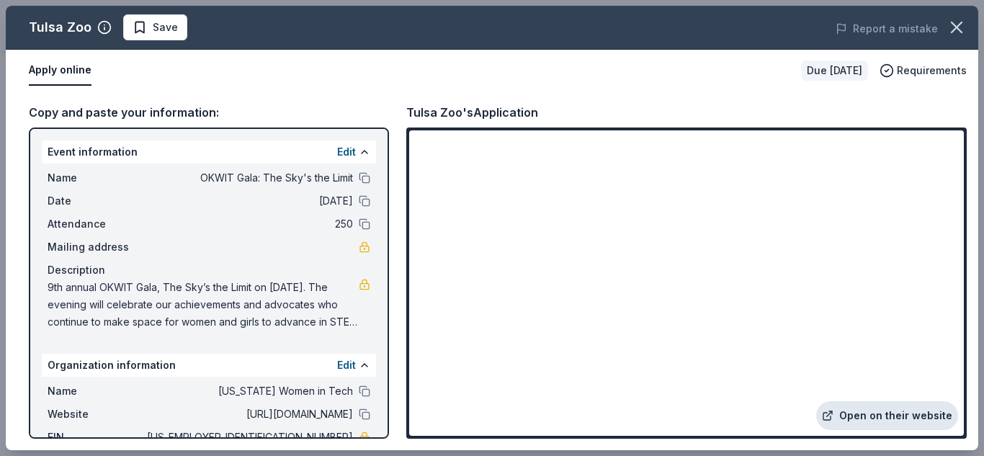
click at [882, 410] on link "Open on their website" at bounding box center [887, 415] width 142 height 29
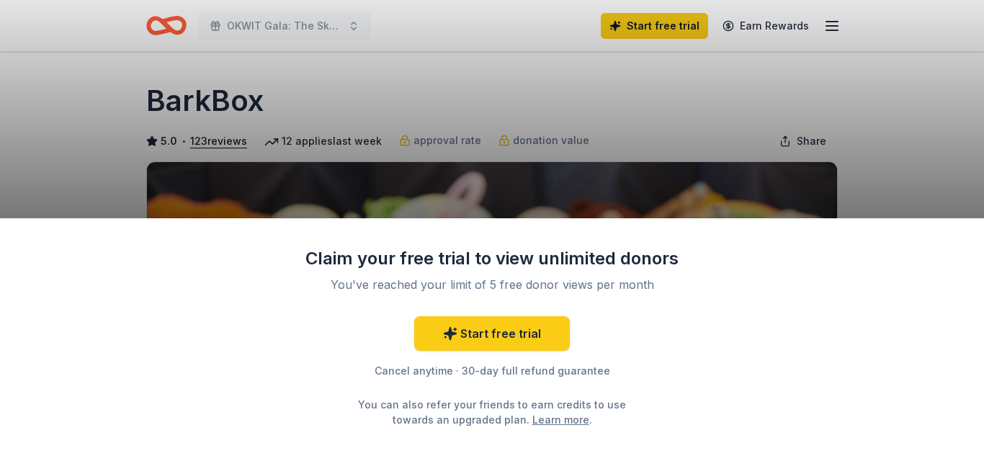
click at [649, 188] on div "Claim your free trial to view unlimited donors You've reached your limit of 5 f…" at bounding box center [492, 228] width 984 height 456
click at [545, 413] on link "Learn more" at bounding box center [560, 419] width 57 height 15
